Goal: Task Accomplishment & Management: Manage account settings

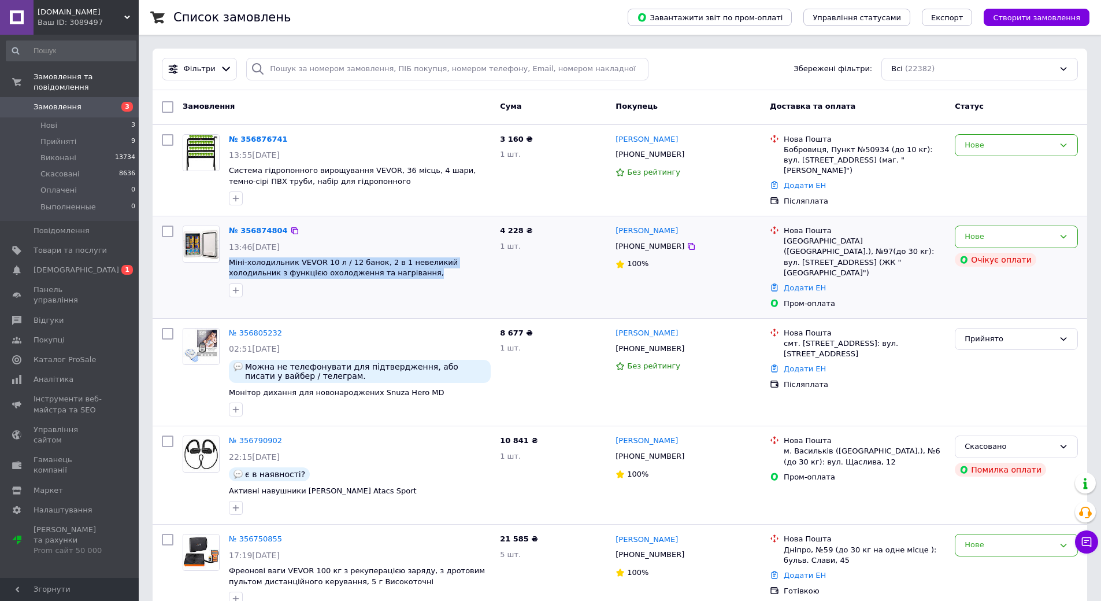
drag, startPoint x: 368, startPoint y: 277, endPoint x: 225, endPoint y: 261, distance: 143.7
click at [225, 261] on div "№ 356874804 13:46[DATE] Міні-холодильник VEVOR 10 л / 12 банок, 2 в 1 невеликий…" at bounding box center [359, 261] width 271 height 81
copy span "Міні-холодильник VEVOR 10 л / 12 банок, 2 в 1 невеликий холодильник з функцією …"
click at [256, 227] on link "№ 356874804" at bounding box center [258, 230] width 59 height 9
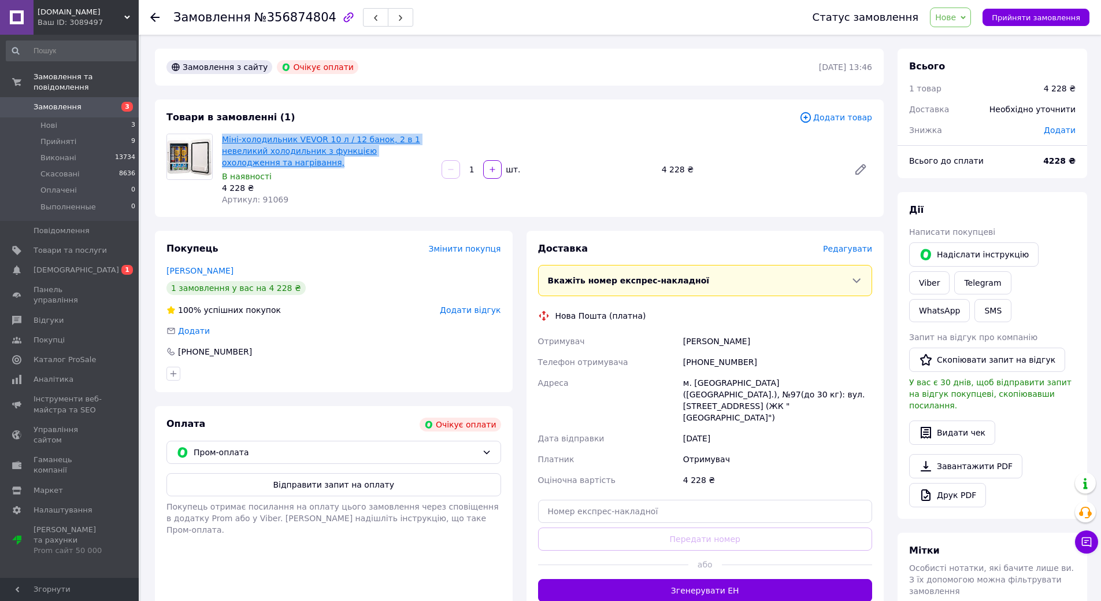
drag, startPoint x: 234, startPoint y: 147, endPoint x: 268, endPoint y: 152, distance: 34.5
click at [272, 158] on div "Міні-холодильник VEVOR 10 л / 12 банок, 2 в 1 невеликий холодильник з функцією …" at bounding box center [327, 169] width 220 height 76
copy link "Міні-холодильник VEVOR 10 л / 12 банок, 2 в 1 невеликий холодильник з функцією …"
click at [950, 271] on link "Viber" at bounding box center [929, 282] width 40 height 23
click at [76, 245] on span "Товари та послуги" at bounding box center [70, 250] width 73 height 10
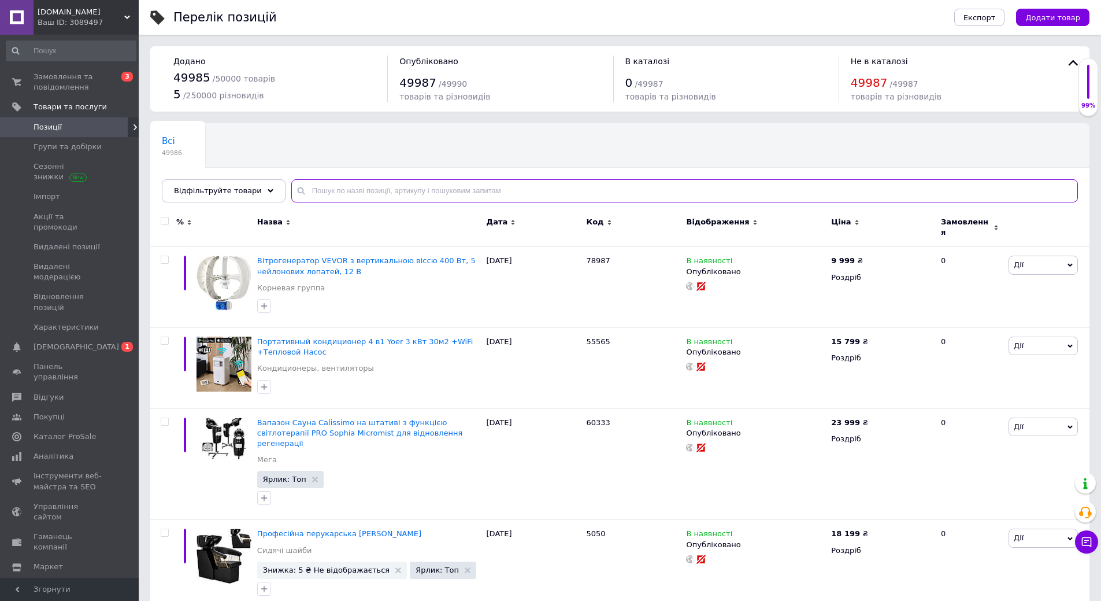
paste input "Vevor 981139 Портативний дзеркальний холодильник для краси 6 л"
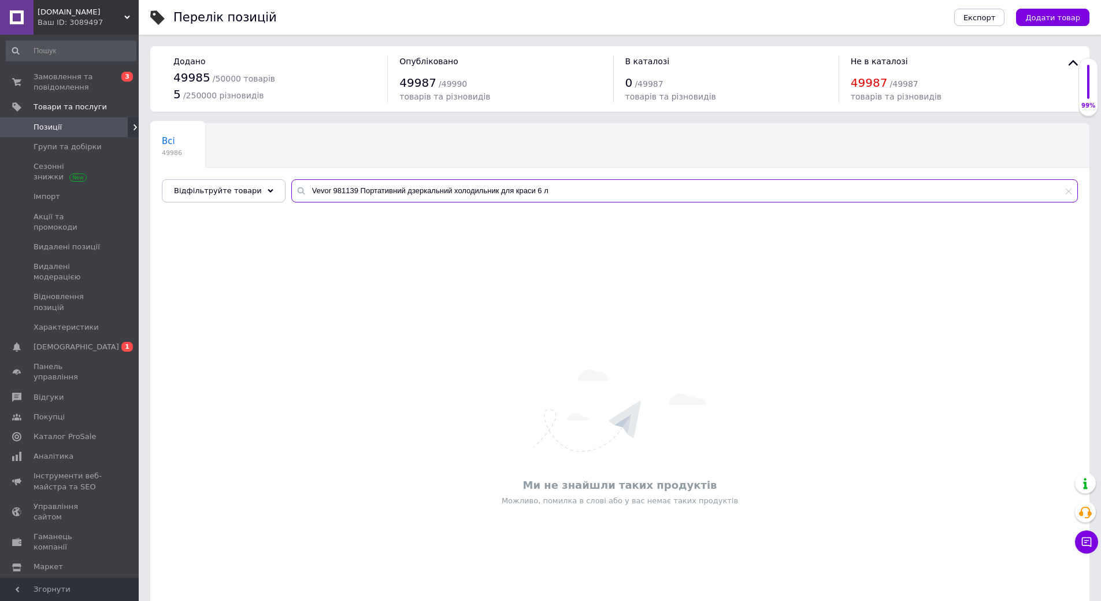
drag, startPoint x: 345, startPoint y: 191, endPoint x: 292, endPoint y: 202, distance: 53.7
click at [291, 191] on div "Vevor 981139 Портативний дзеркальний холодильник для краси 6 л" at bounding box center [684, 190] width 787 height 23
type input "Портативний дзеркальний холодильник для краси 6 л"
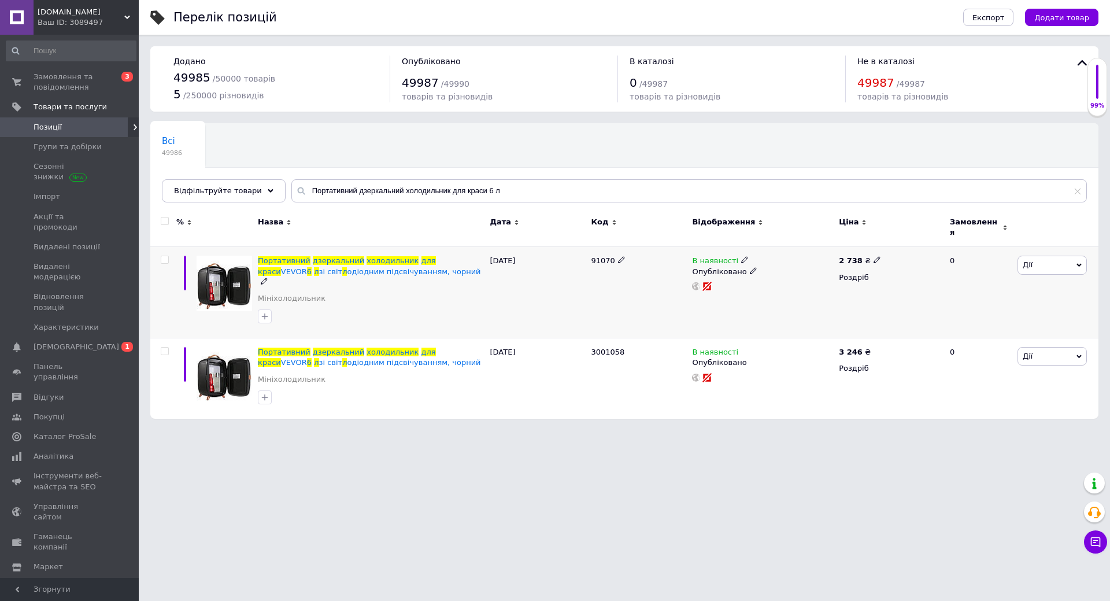
drag, startPoint x: 848, startPoint y: 256, endPoint x: 863, endPoint y: 257, distance: 14.6
click at [849, 256] on b "2 738" at bounding box center [851, 260] width 24 height 9
drag, startPoint x: 903, startPoint y: 239, endPoint x: 764, endPoint y: 276, distance: 143.1
click at [874, 247] on div "2 738 ₴ Ціна 2738 Валюта ₴ $ EUR CHF GBP ¥ PLN ₸ MDL HUF KGS CNY TRY KRW lei Ро…" at bounding box center [889, 292] width 107 height 91
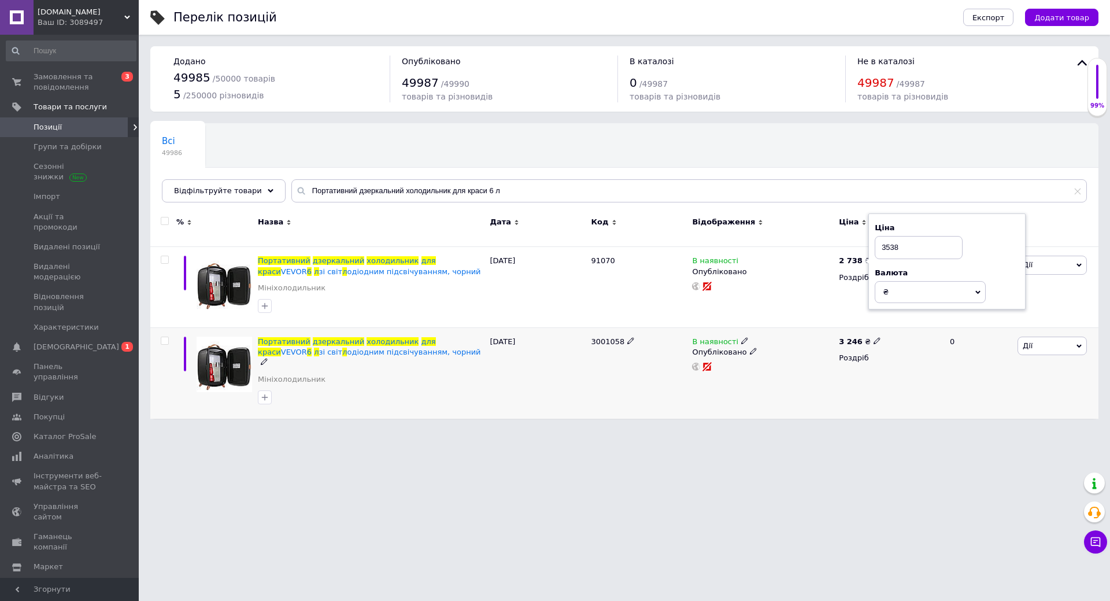
type input "3538"
drag, startPoint x: 846, startPoint y: 335, endPoint x: 862, endPoint y: 339, distance: 16.6
click at [849, 337] on b "3 246" at bounding box center [851, 341] width 24 height 9
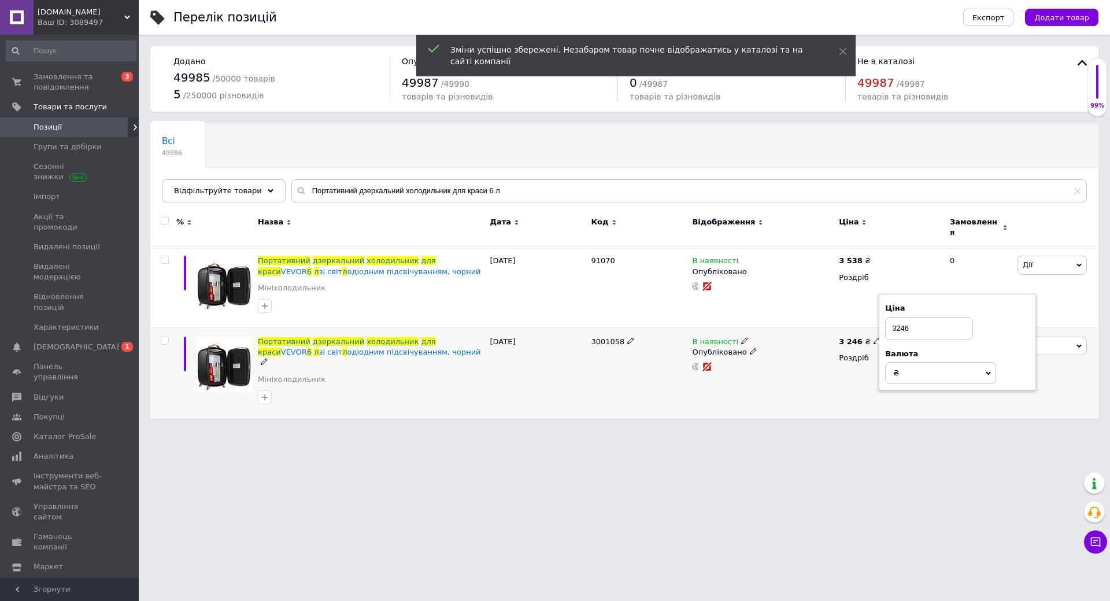
click at [900, 322] on input "3246" at bounding box center [929, 328] width 88 height 23
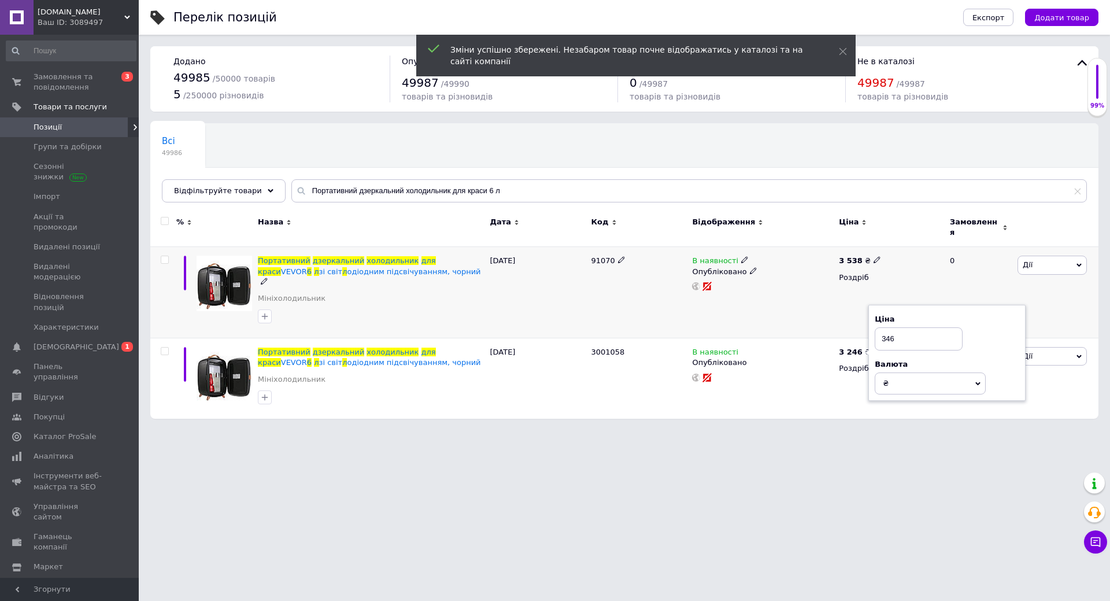
type input "3546"
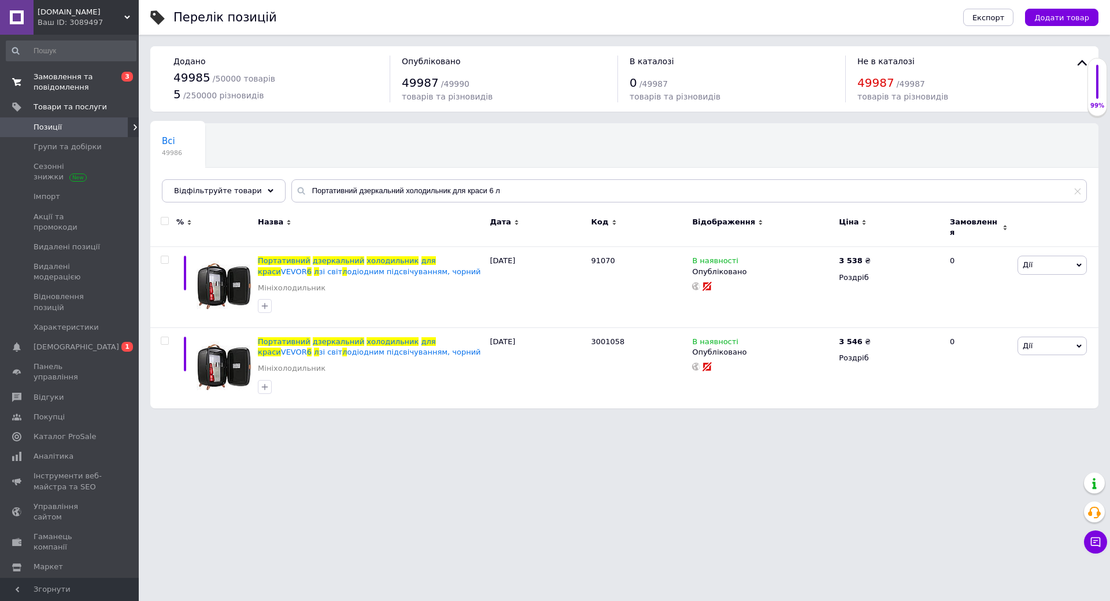
click at [53, 86] on span "Замовлення та повідомлення" at bounding box center [70, 82] width 73 height 21
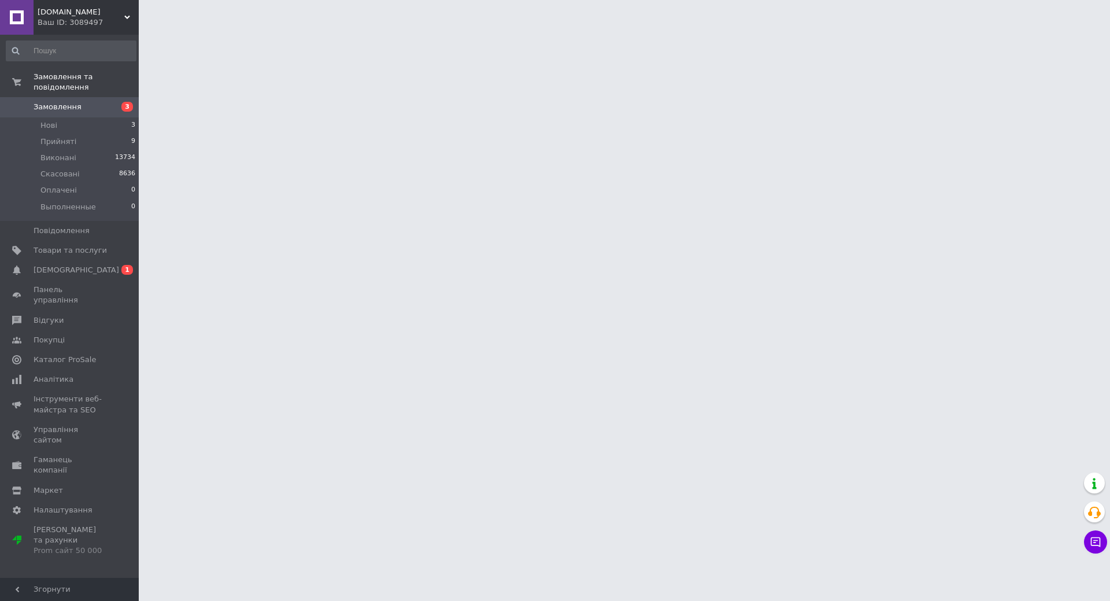
click at [81, 102] on span "Замовлення" at bounding box center [70, 107] width 73 height 10
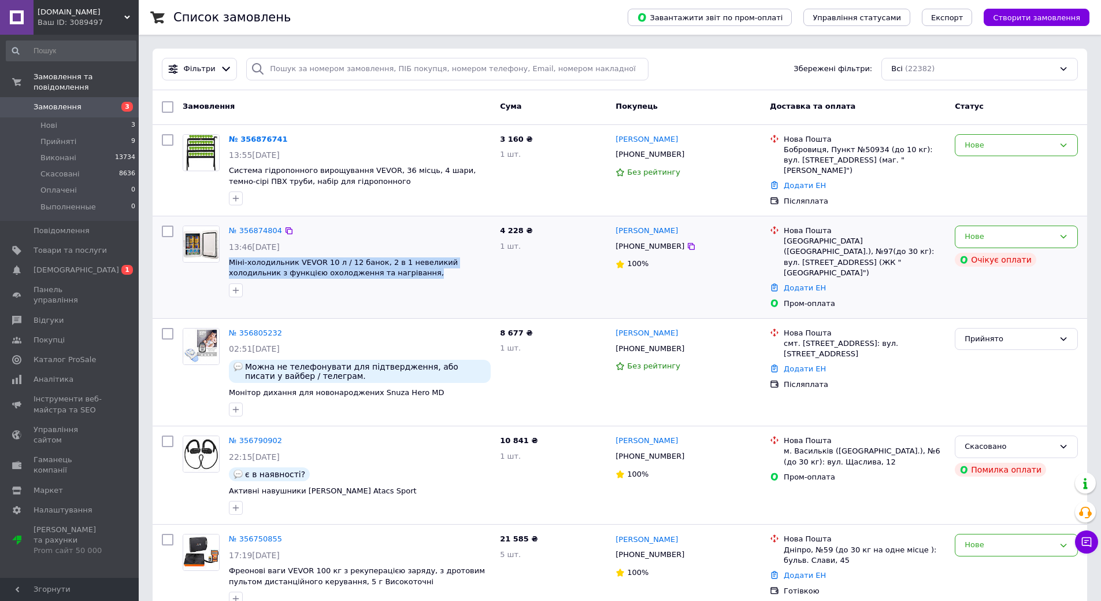
drag, startPoint x: 259, startPoint y: 275, endPoint x: 228, endPoint y: 260, distance: 34.7
click at [227, 260] on div "№ 356874804 13:46[DATE] Міні-холодильник VEVOR 10 л / 12 банок, 2 в 1 невеликий…" at bounding box center [359, 261] width 271 height 81
copy span "Міні-холодильник VEVOR 10 л / 12 банок, 2 в 1 невеликий холодильник з функцією …"
click at [372, 234] on div "№ 356874804" at bounding box center [360, 230] width 264 height 13
drag, startPoint x: 227, startPoint y: 256, endPoint x: 332, endPoint y: 261, distance: 105.4
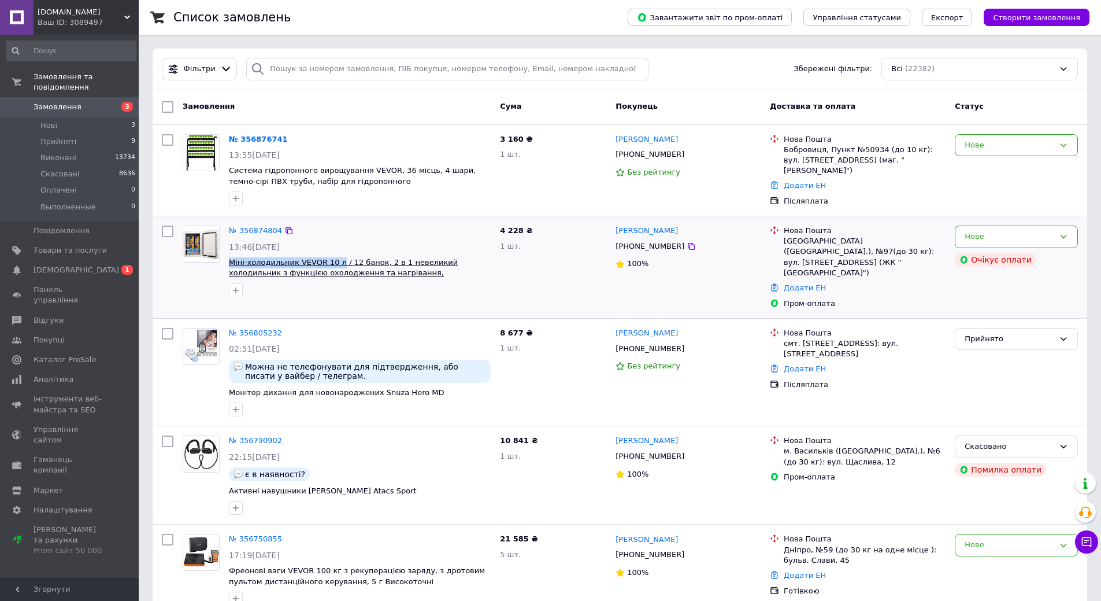
click at [332, 261] on div "№ 356874804 13:46[DATE] Міні-холодильник VEVOR 10 л / 12 банок, 2 в 1 невеликий…" at bounding box center [359, 261] width 271 height 81
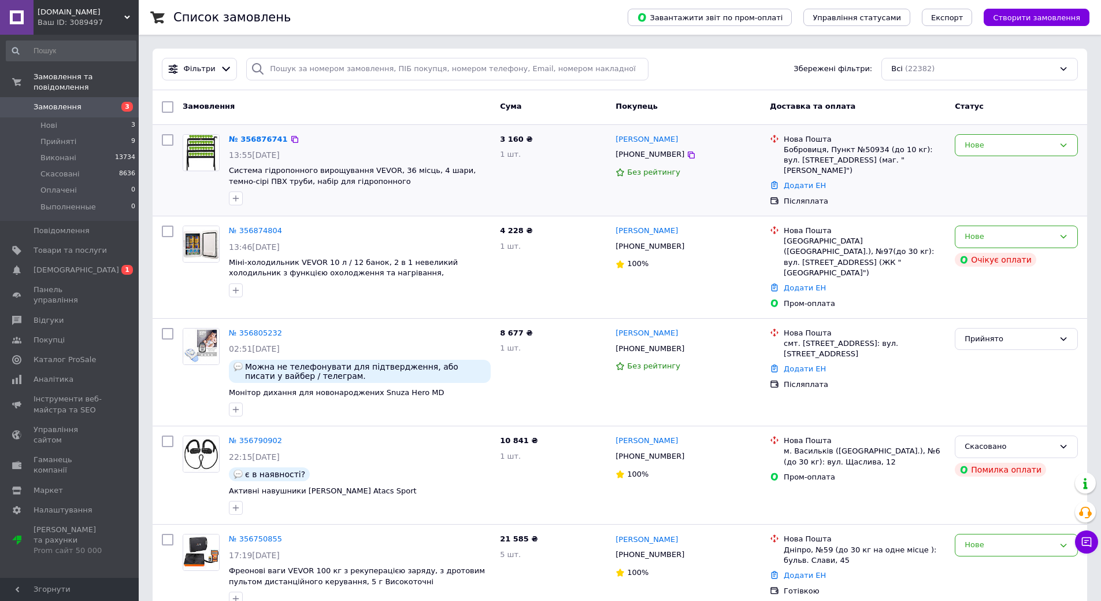
click at [390, 195] on div at bounding box center [360, 198] width 267 height 19
drag, startPoint x: 297, startPoint y: 181, endPoint x: 227, endPoint y: 171, distance: 71.3
click at [225, 171] on div "№ 356876741 13:55[DATE] Система гідропонного вирощування VEVOR, 36 місць, 4 шар…" at bounding box center [359, 170] width 271 height 81
copy span "Система гідропонного вирощування VEVOR, 36 місць, 4 шари, темно-сірі ПВХ труби,…"
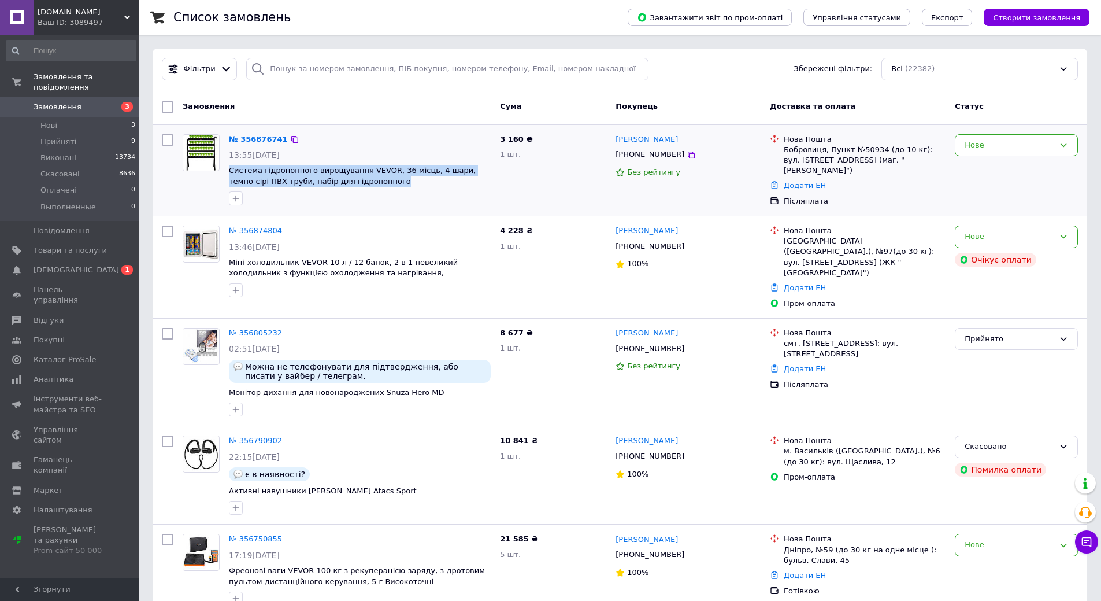
copy span "Система гідропонного вирощування VEVOR, 36 місць, 4 шари, темно-сірі ПВХ труби,…"
click at [259, 136] on link "№ 356876741" at bounding box center [258, 139] width 59 height 9
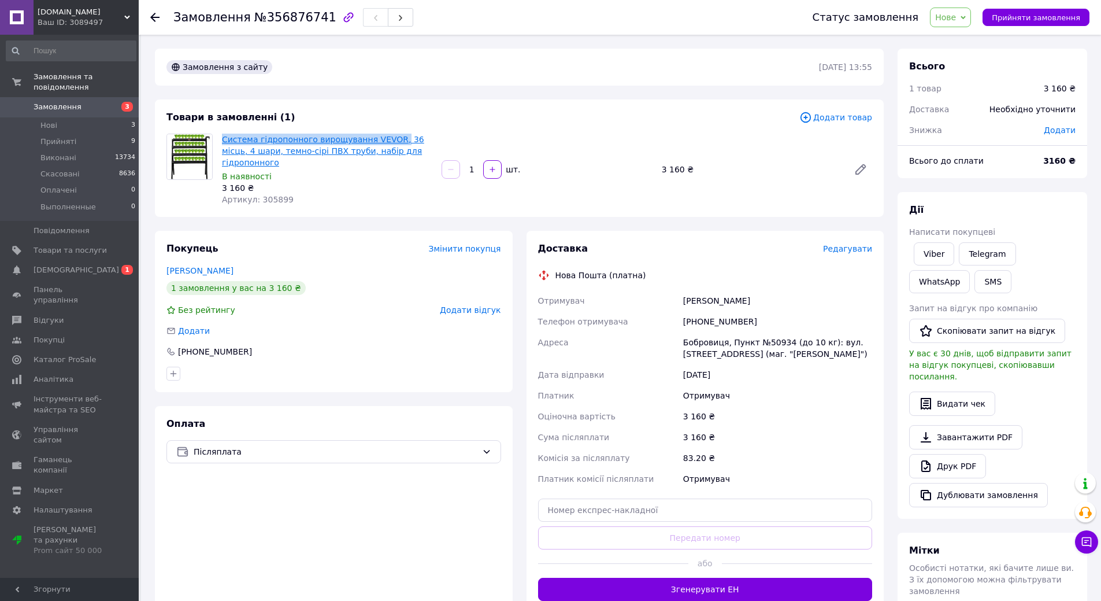
drag, startPoint x: 224, startPoint y: 133, endPoint x: 388, endPoint y: 136, distance: 164.2
click at [388, 136] on div "Система гідропонного вирощування VEVOR, 36 місць, 4 шари, темно-сірі ПВХ труби,…" at bounding box center [327, 169] width 220 height 76
copy link "Система гідропонного вирощування VEVOR,"
